Goal: Information Seeking & Learning: Learn about a topic

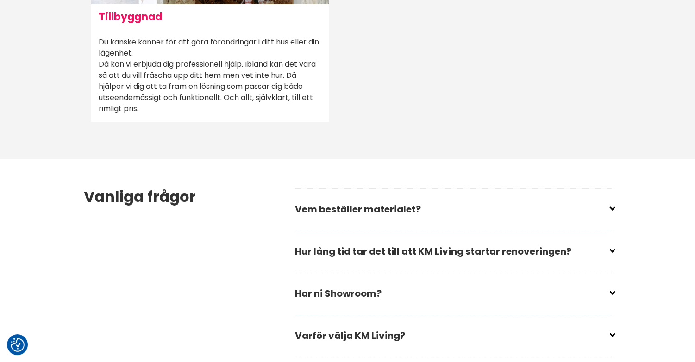
scroll to position [1205, 0]
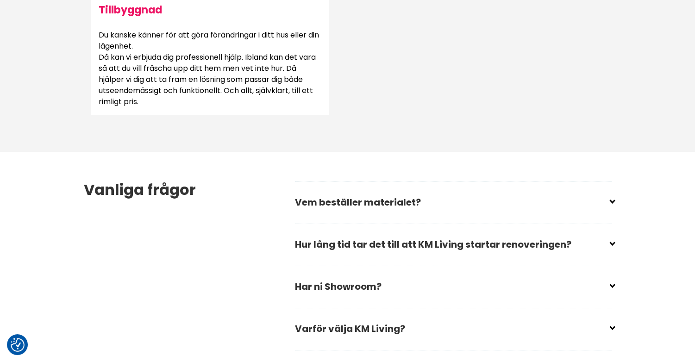
click at [398, 240] on input "checkbox" at bounding box center [455, 241] width 317 height 14
checkbox input "false"
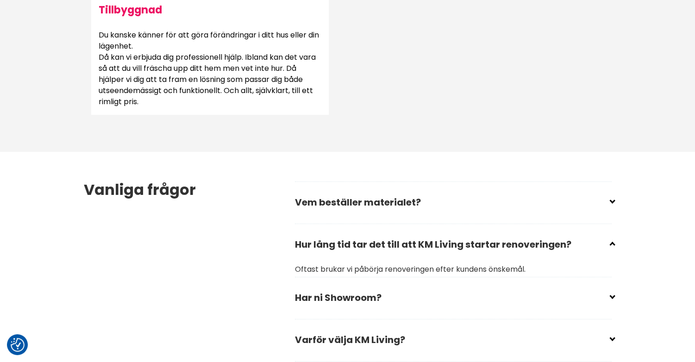
click at [426, 191] on h2 "Vem beställer materialet?" at bounding box center [453, 206] width 317 height 32
click at [423, 202] on input "checkbox" at bounding box center [455, 199] width 317 height 14
checkbox input "false"
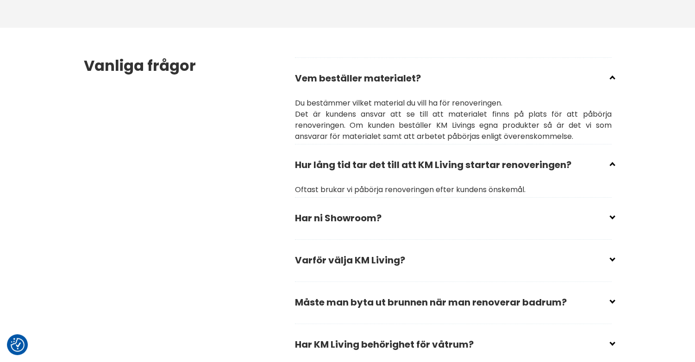
scroll to position [1344, 0]
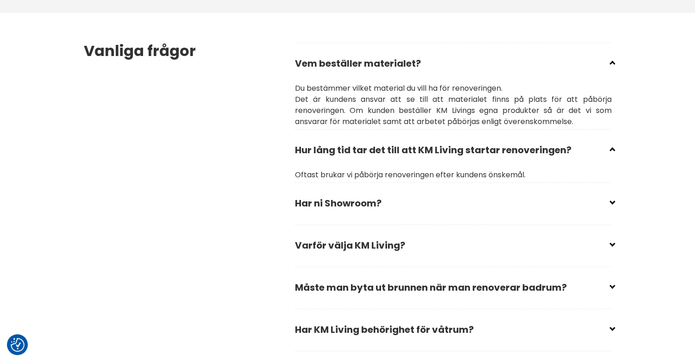
click at [612, 202] on input "checkbox" at bounding box center [455, 200] width 317 height 14
checkbox input "false"
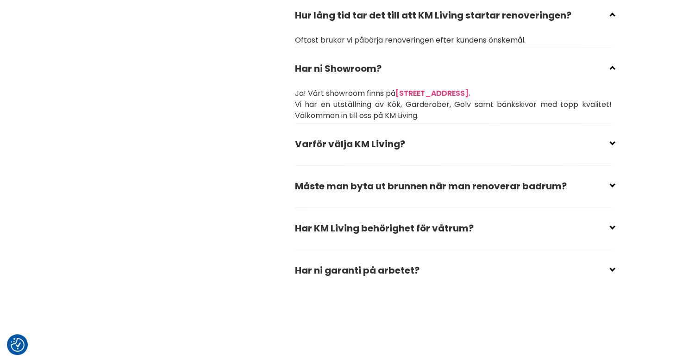
scroll to position [1483, 0]
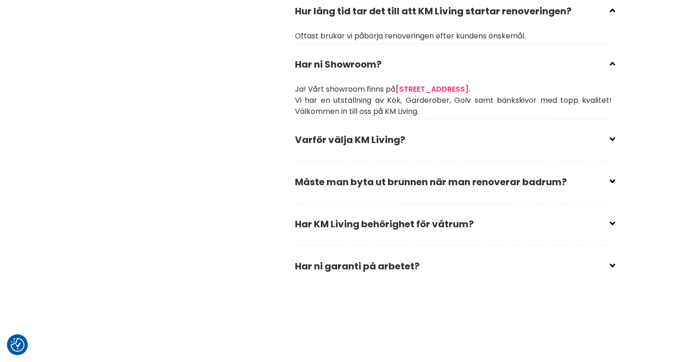
click at [612, 137] on icon at bounding box center [612, 137] width 0 height 0
click at [612, 138] on input "checkbox" at bounding box center [455, 136] width 317 height 14
checkbox input "false"
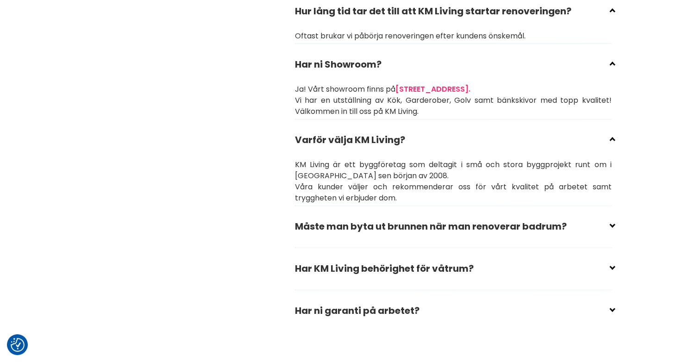
click at [611, 267] on input "checkbox" at bounding box center [455, 265] width 317 height 14
checkbox input "false"
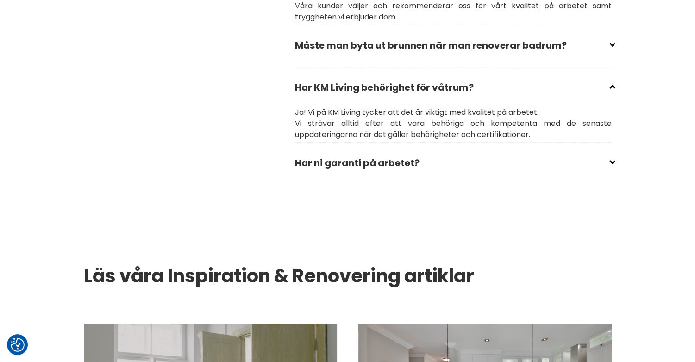
scroll to position [1668, 0]
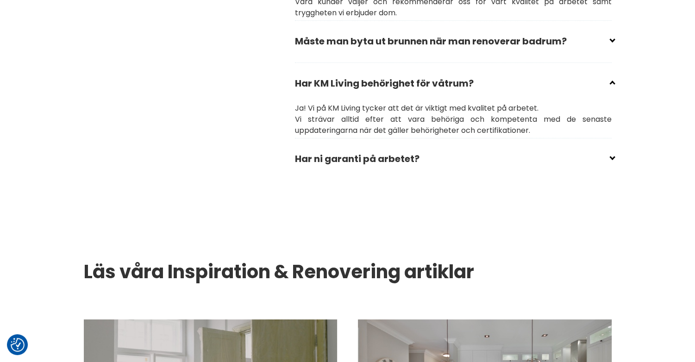
click at [612, 157] on input "checkbox" at bounding box center [455, 155] width 317 height 14
checkbox input "false"
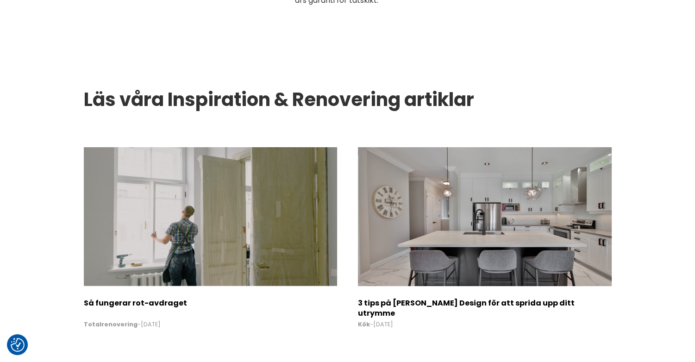
scroll to position [1900, 0]
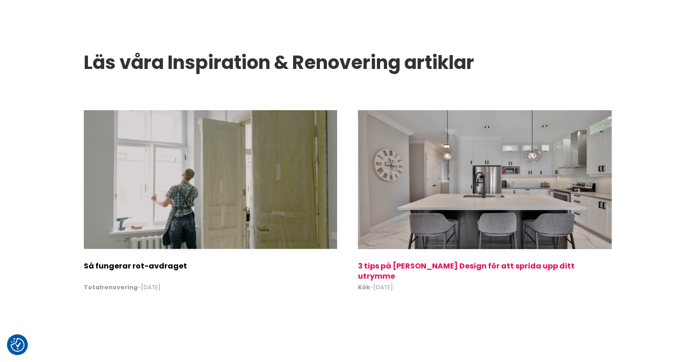
click at [503, 265] on h2 "3 tips på [PERSON_NAME] Design för att sprida upp ditt utrymme" at bounding box center [484, 269] width 253 height 16
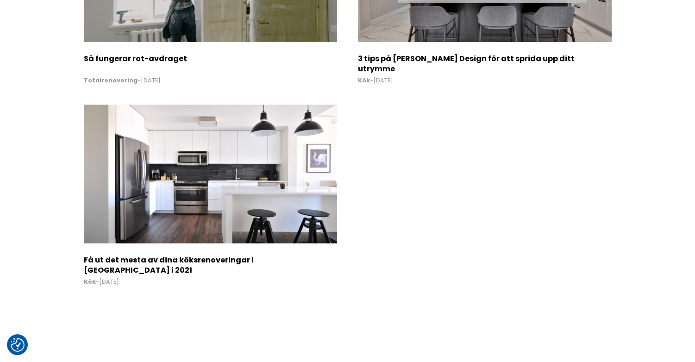
scroll to position [2780, 0]
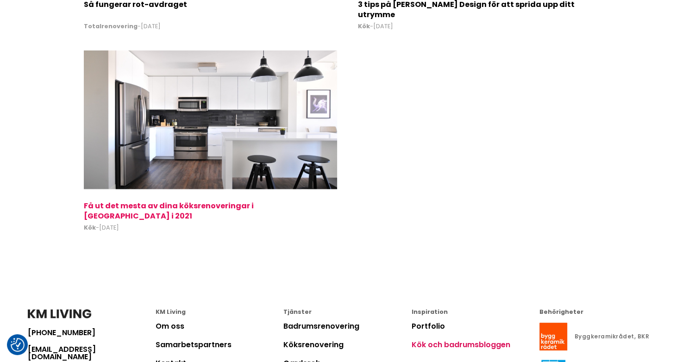
click at [260, 142] on img at bounding box center [210, 119] width 253 height 139
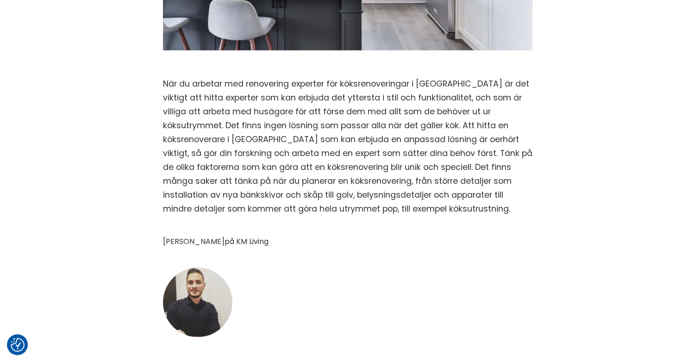
scroll to position [1436, 0]
